Goal: Task Accomplishment & Management: Manage account settings

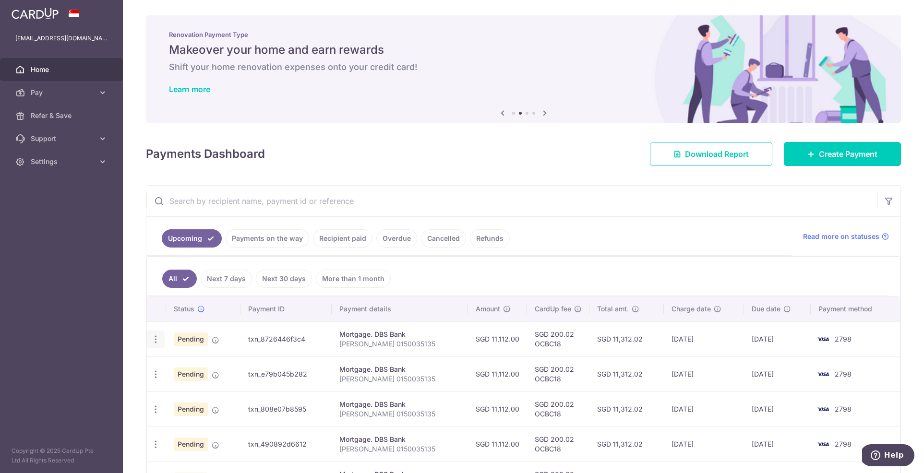
click at [155, 342] on icon "button" at bounding box center [156, 339] width 10 height 10
click at [198, 364] on span "Update payment" at bounding box center [206, 366] width 65 height 12
click at [157, 337] on icon "button" at bounding box center [156, 339] width 10 height 10
click at [187, 363] on span "Update payment" at bounding box center [206, 366] width 65 height 12
radio input "true"
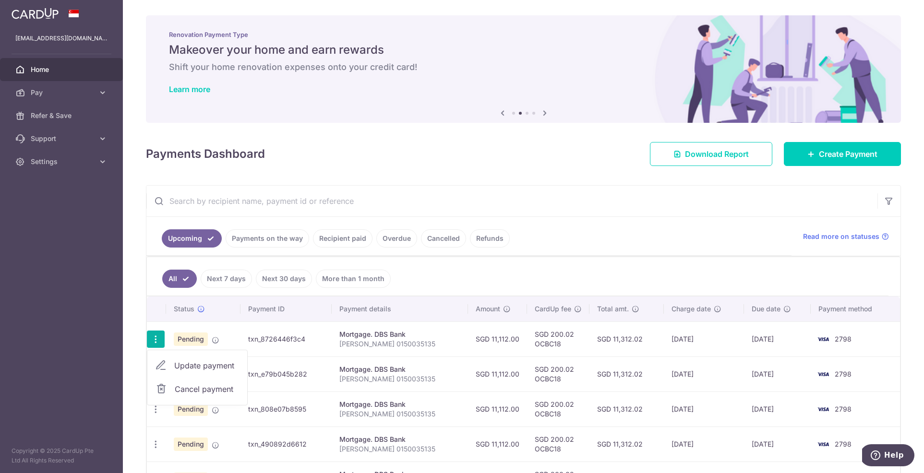
type input "11,112.00"
type input "01/10/2025"
type input "Tiffany 0150035135"
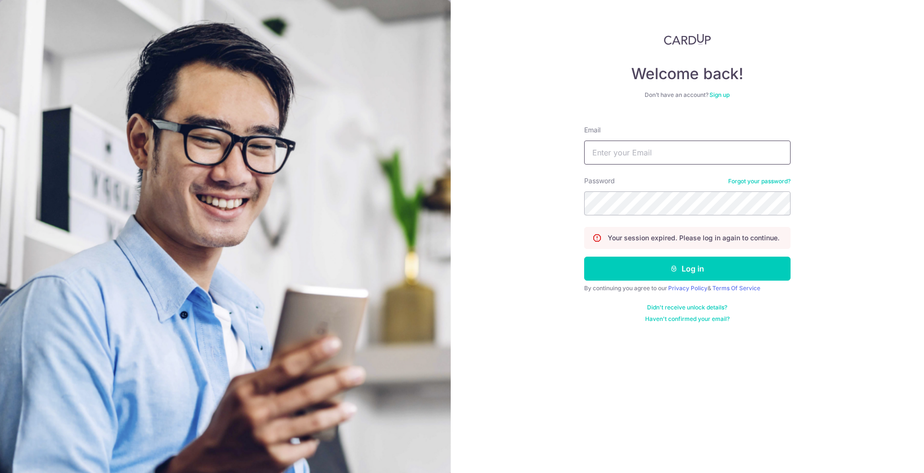
click at [617, 152] on input "Email" at bounding box center [687, 153] width 206 height 24
type input "[EMAIL_ADDRESS][DOMAIN_NAME]"
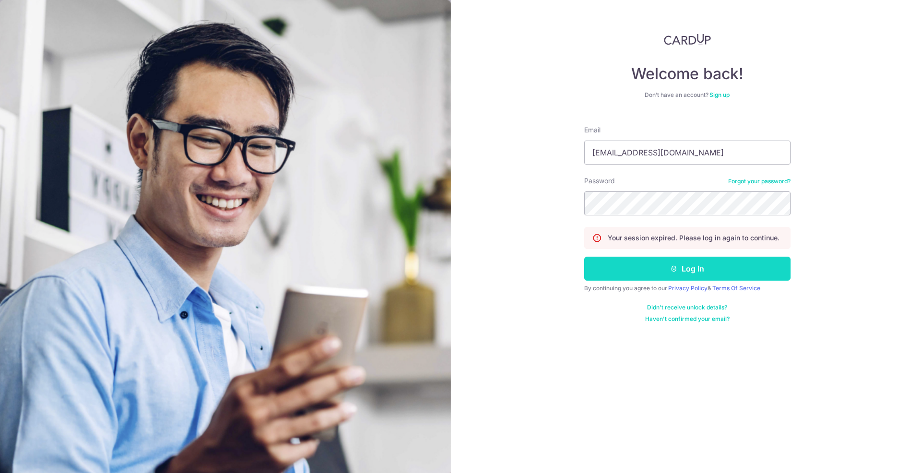
click at [697, 276] on button "Log in" at bounding box center [687, 269] width 206 height 24
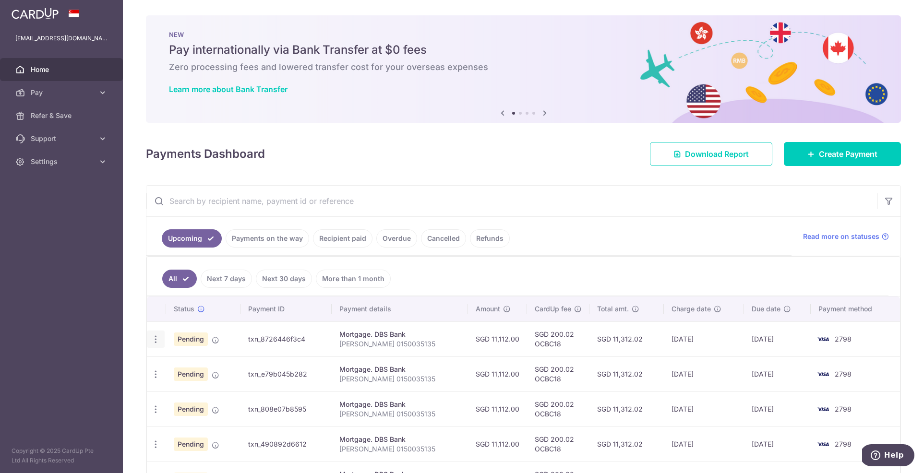
click at [159, 339] on icon "button" at bounding box center [156, 339] width 10 height 10
click at [201, 371] on span "Update payment" at bounding box center [206, 366] width 65 height 12
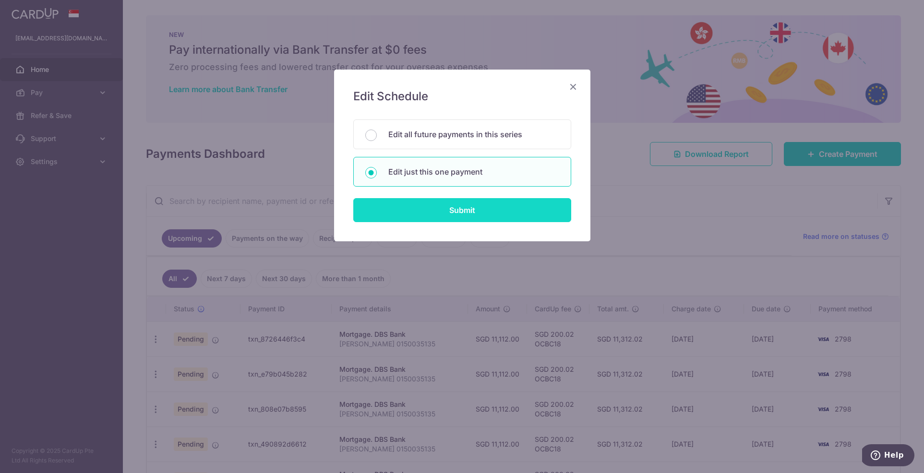
click at [439, 214] on input "Submit" at bounding box center [462, 210] width 218 height 24
radio input "true"
type input "11,112.00"
type input "01/10/2025"
type input "Tiffany 0150035135"
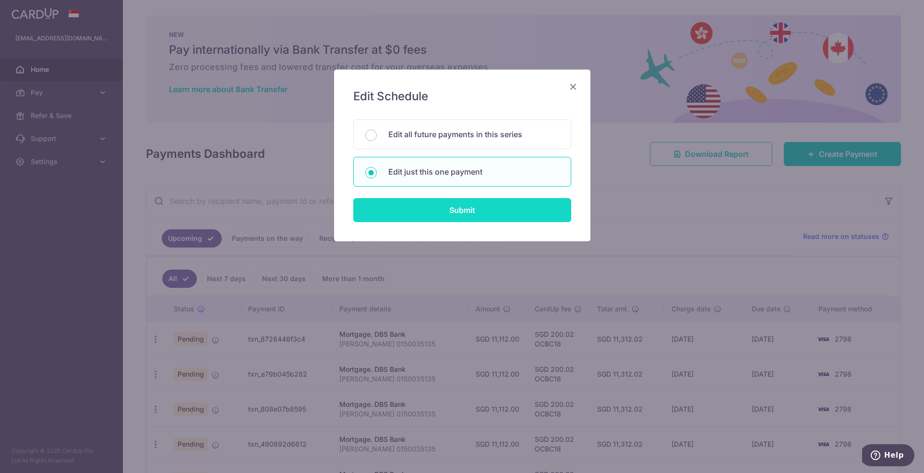
type input "OCBC18"
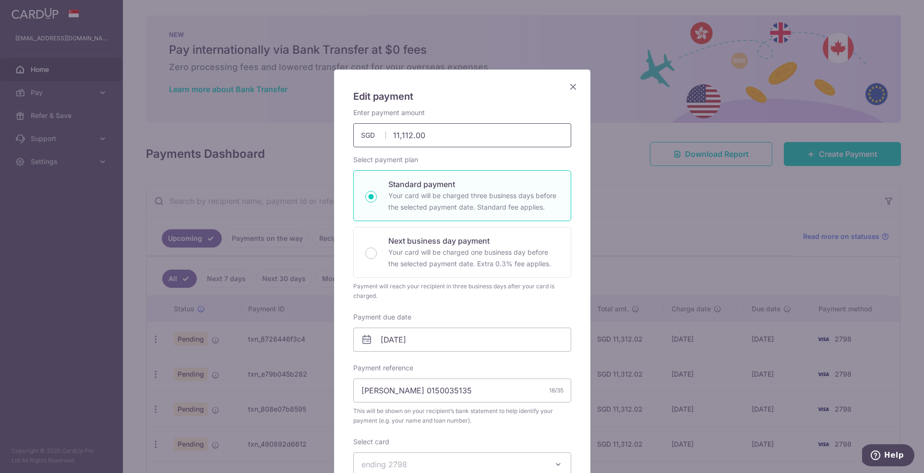
click at [456, 128] on input "11,112.00" at bounding box center [462, 135] width 218 height 24
drag, startPoint x: 435, startPoint y: 136, endPoint x: 389, endPoint y: 133, distance: 46.2
click at [389, 133] on input "11,112.00" at bounding box center [462, 135] width 218 height 24
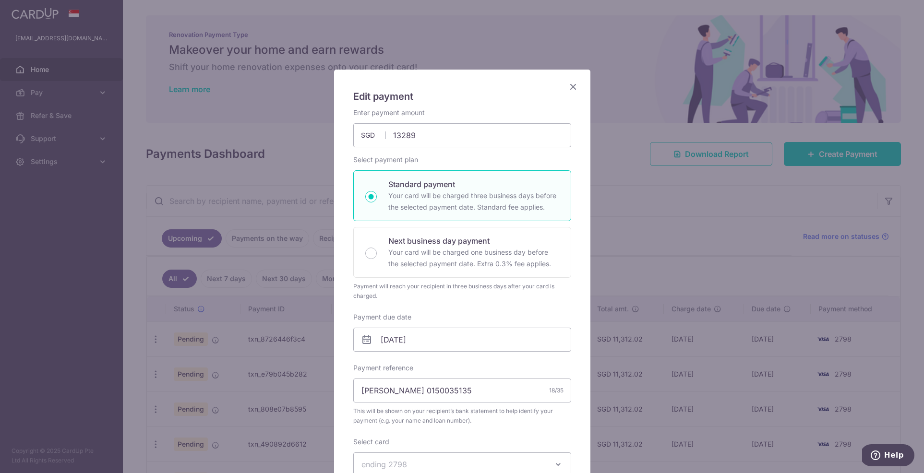
type input "13,289.00"
click at [562, 307] on div "Enter payment amount 13,289.00 13289.00 SGD To change the payment amount, pleas…" at bounding box center [462, 325] width 218 height 435
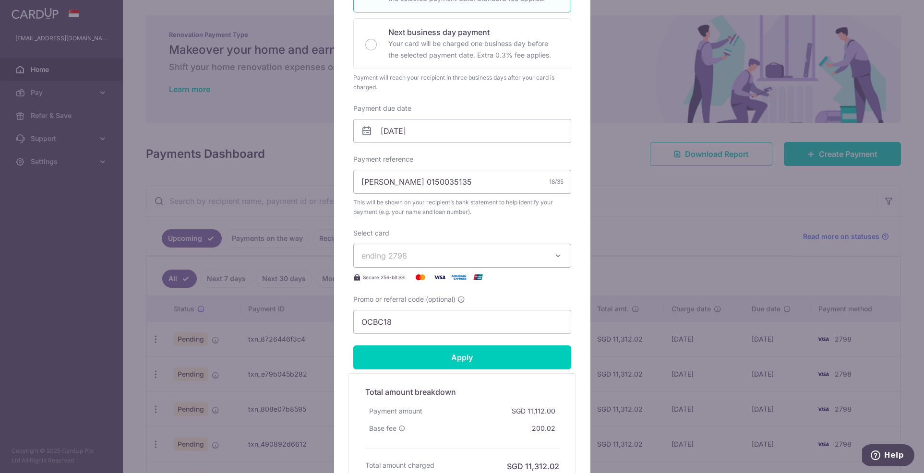
scroll to position [305, 0]
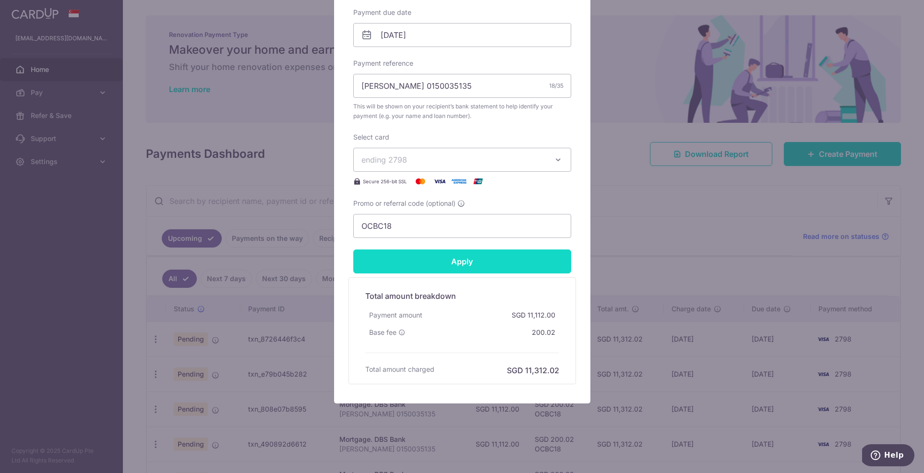
click at [483, 265] on input "Apply" at bounding box center [462, 261] width 218 height 24
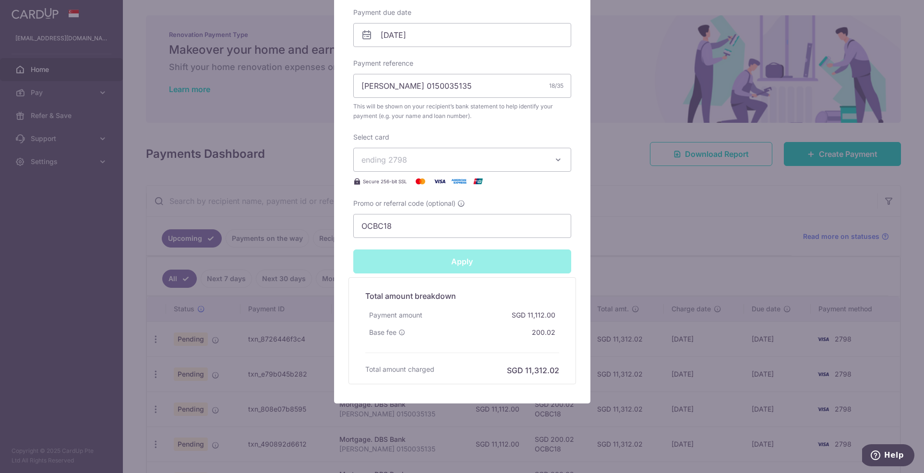
type input "Successfully Applied"
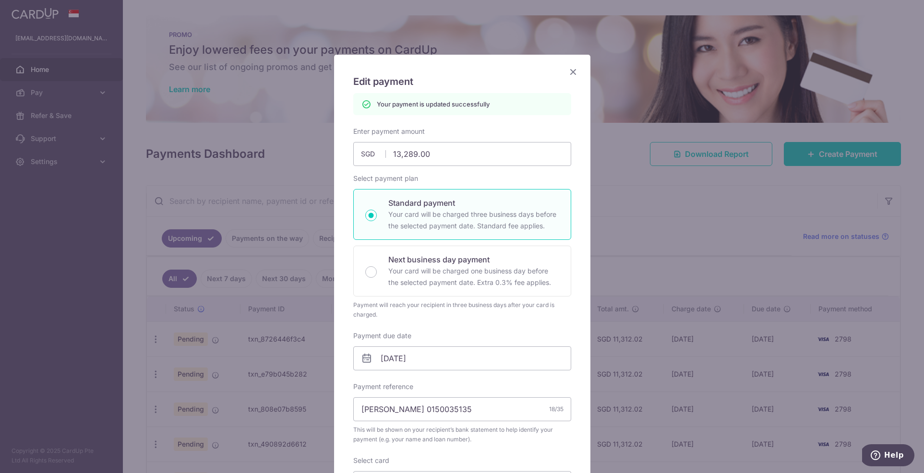
scroll to position [0, 0]
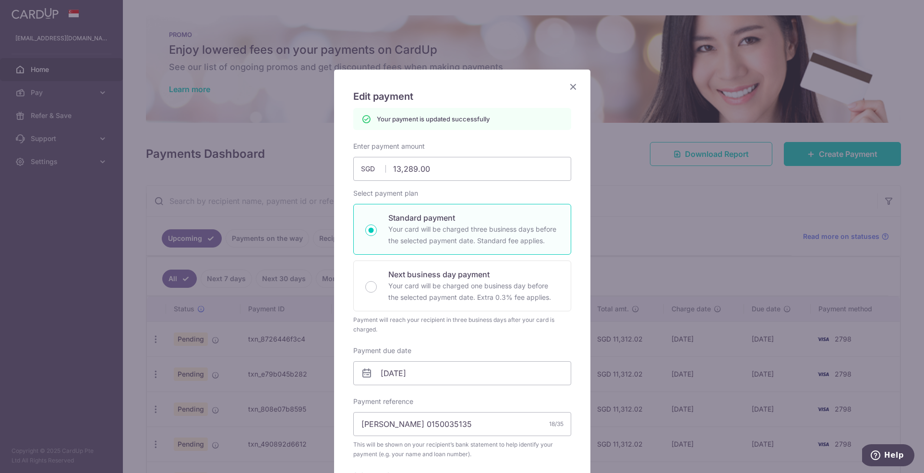
click at [570, 86] on icon "Close" at bounding box center [573, 87] width 12 height 12
